Goal: Task Accomplishment & Management: Use online tool/utility

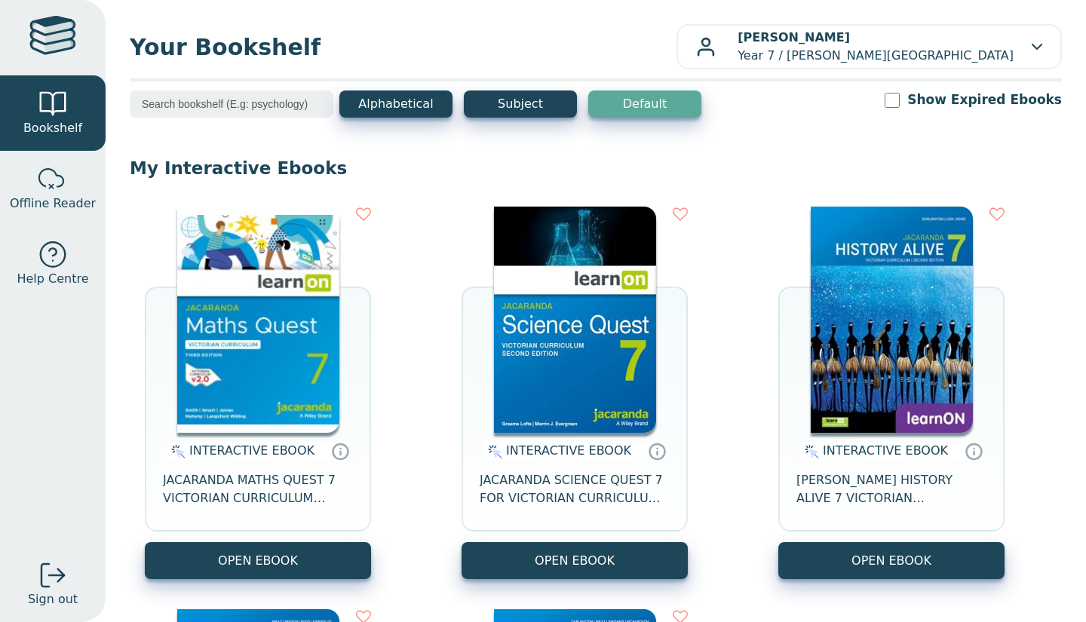
click at [207, 510] on div "INTERACTIVE EBOOK JACARANDA MATHS QUEST 7 VICTORIAN CURRICULUM LEARNON EBOOK 3E" at bounding box center [258, 487] width 226 height 109
click at [198, 562] on button "OPEN EBOOK" at bounding box center [258, 560] width 226 height 37
click at [265, 493] on span "JACARANDA MATHS QUEST 7 VICTORIAN CURRICULUM LEARNON EBOOK 3E" at bounding box center [258, 489] width 190 height 36
